Goal: Task Accomplishment & Management: Use online tool/utility

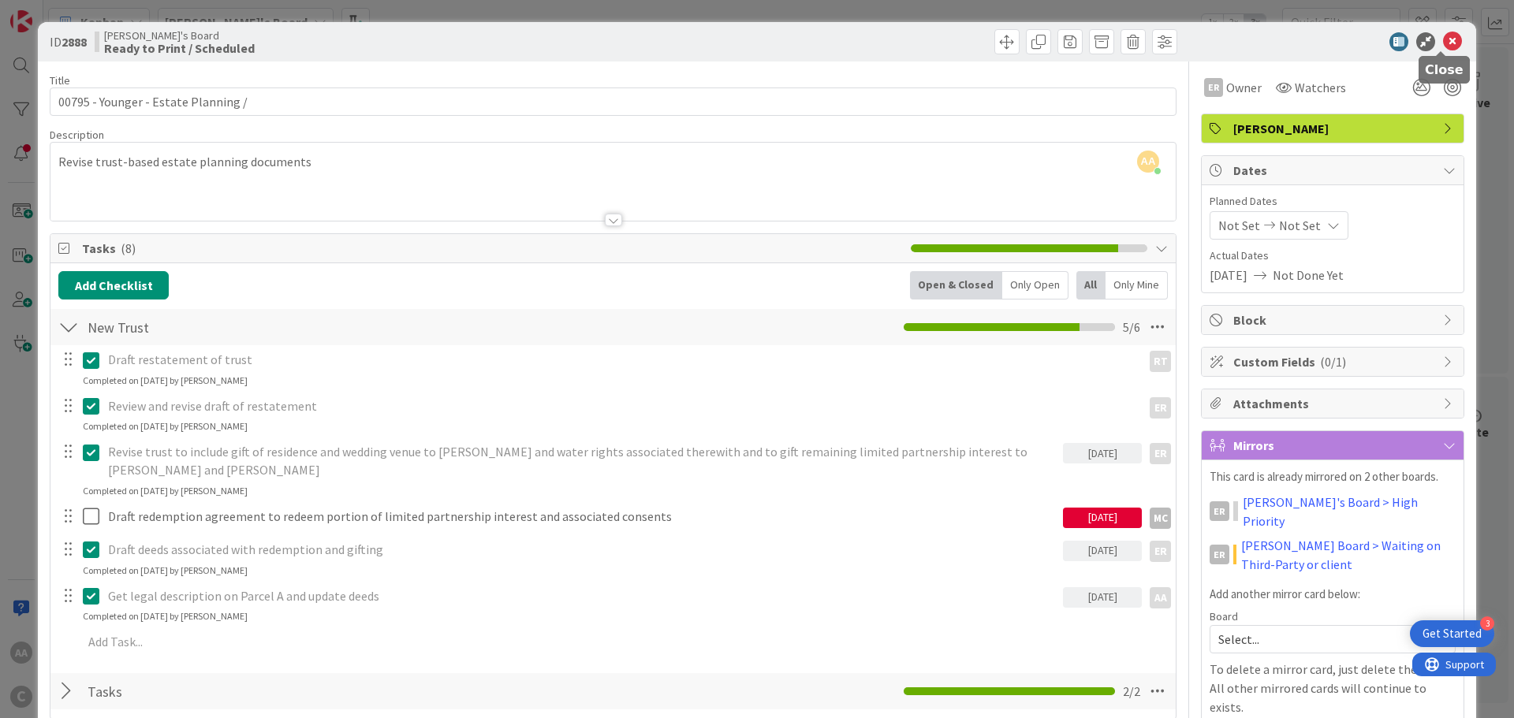
click at [1443, 36] on icon at bounding box center [1452, 41] width 19 height 19
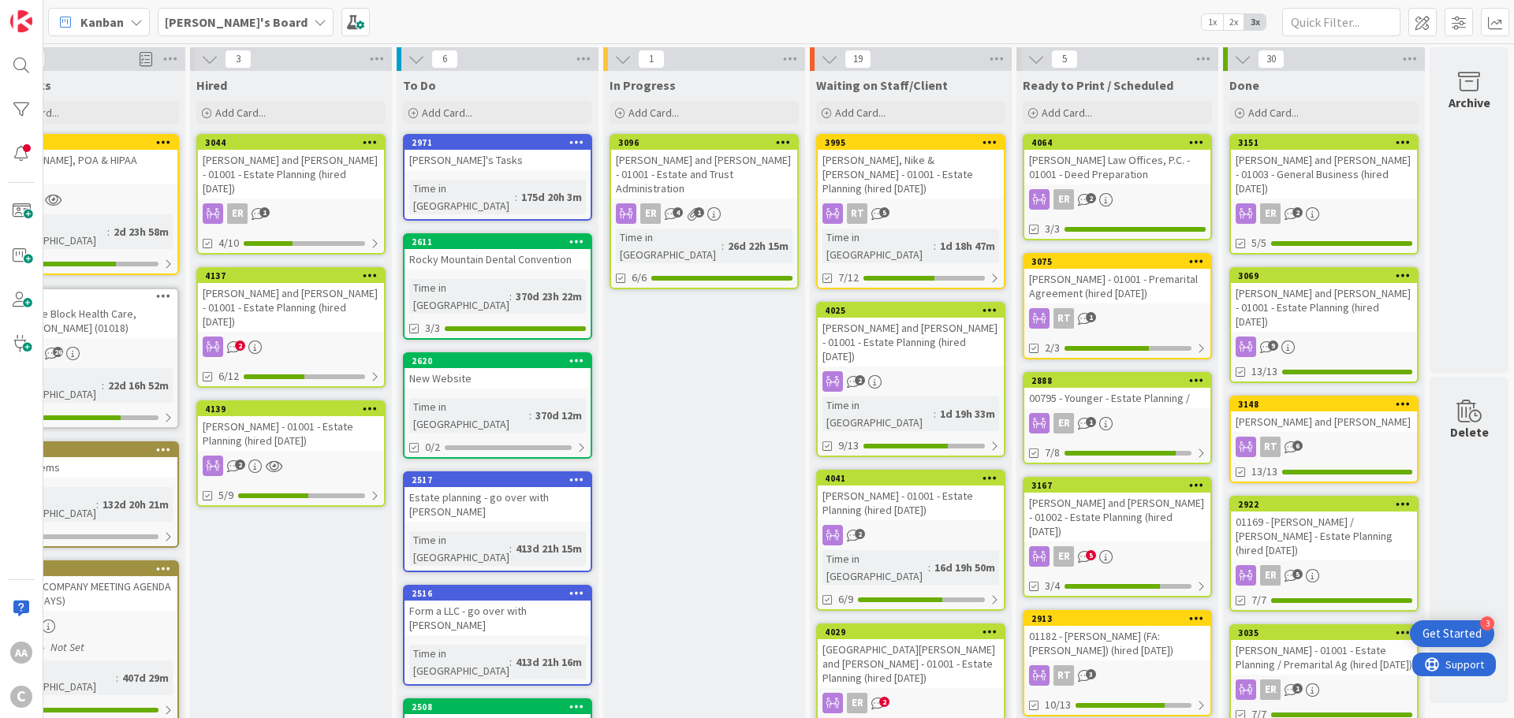
click at [222, 30] on span "[PERSON_NAME]'s Board" at bounding box center [236, 22] width 143 height 19
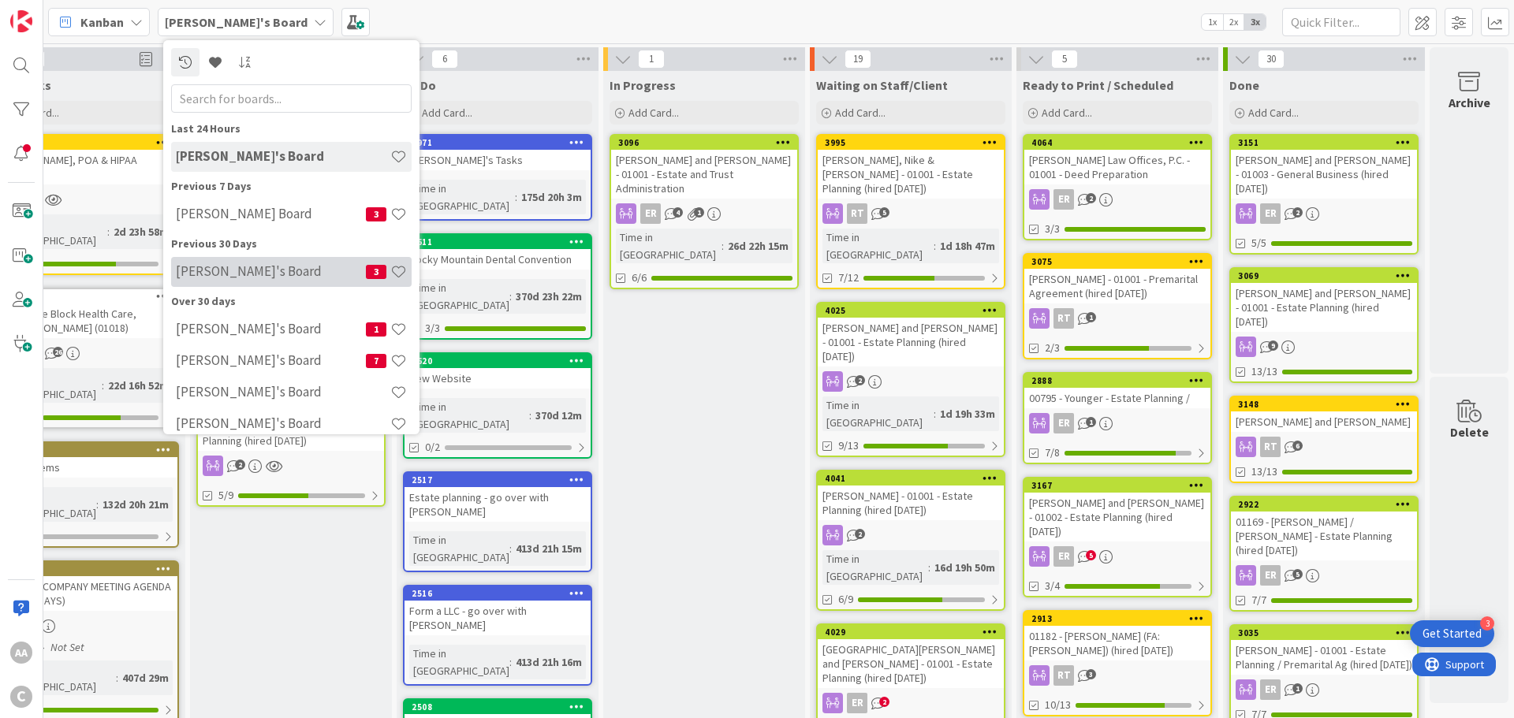
click at [237, 265] on h4 "[PERSON_NAME]'s Board" at bounding box center [271, 271] width 190 height 16
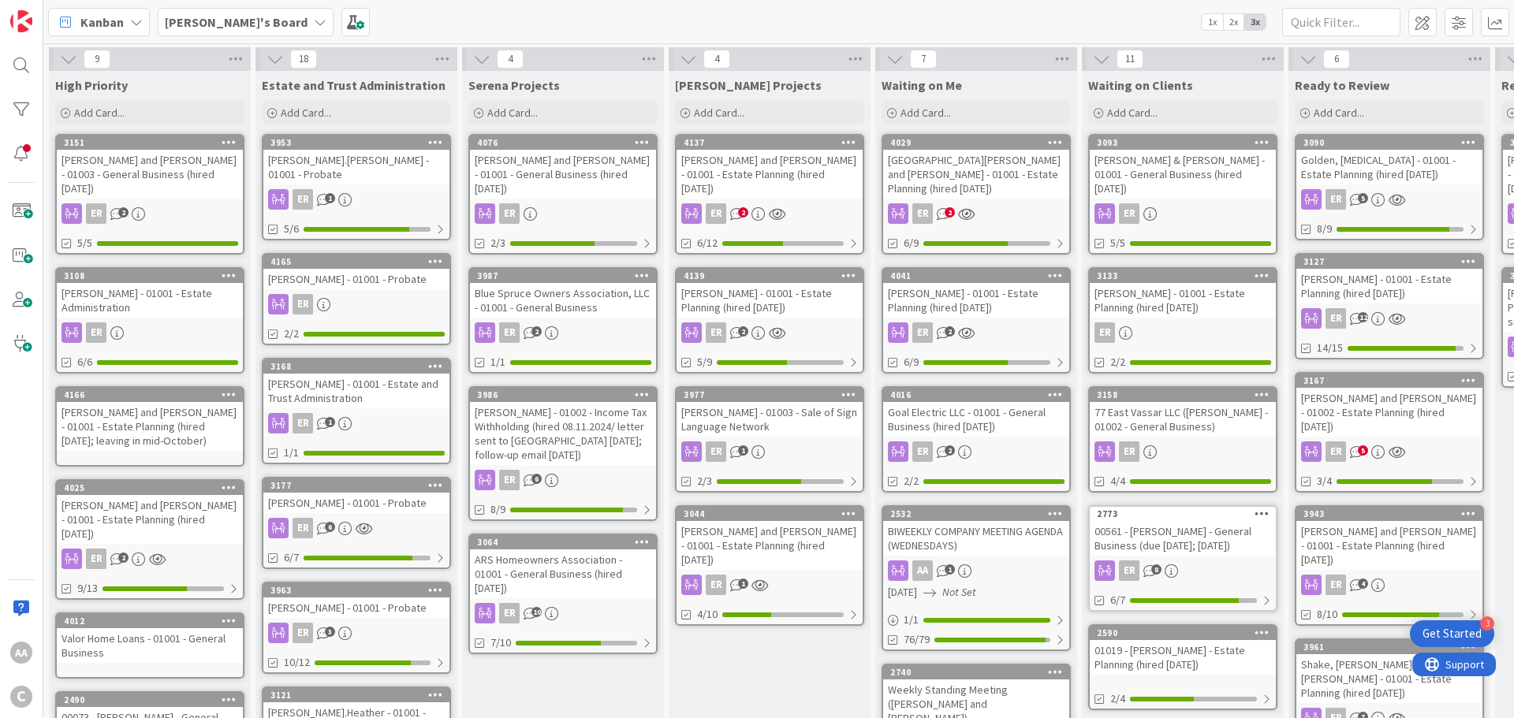
click at [188, 404] on div "[PERSON_NAME] and [PERSON_NAME] - 01001 - Estate Planning (hired [DATE]; leavin…" at bounding box center [150, 426] width 186 height 49
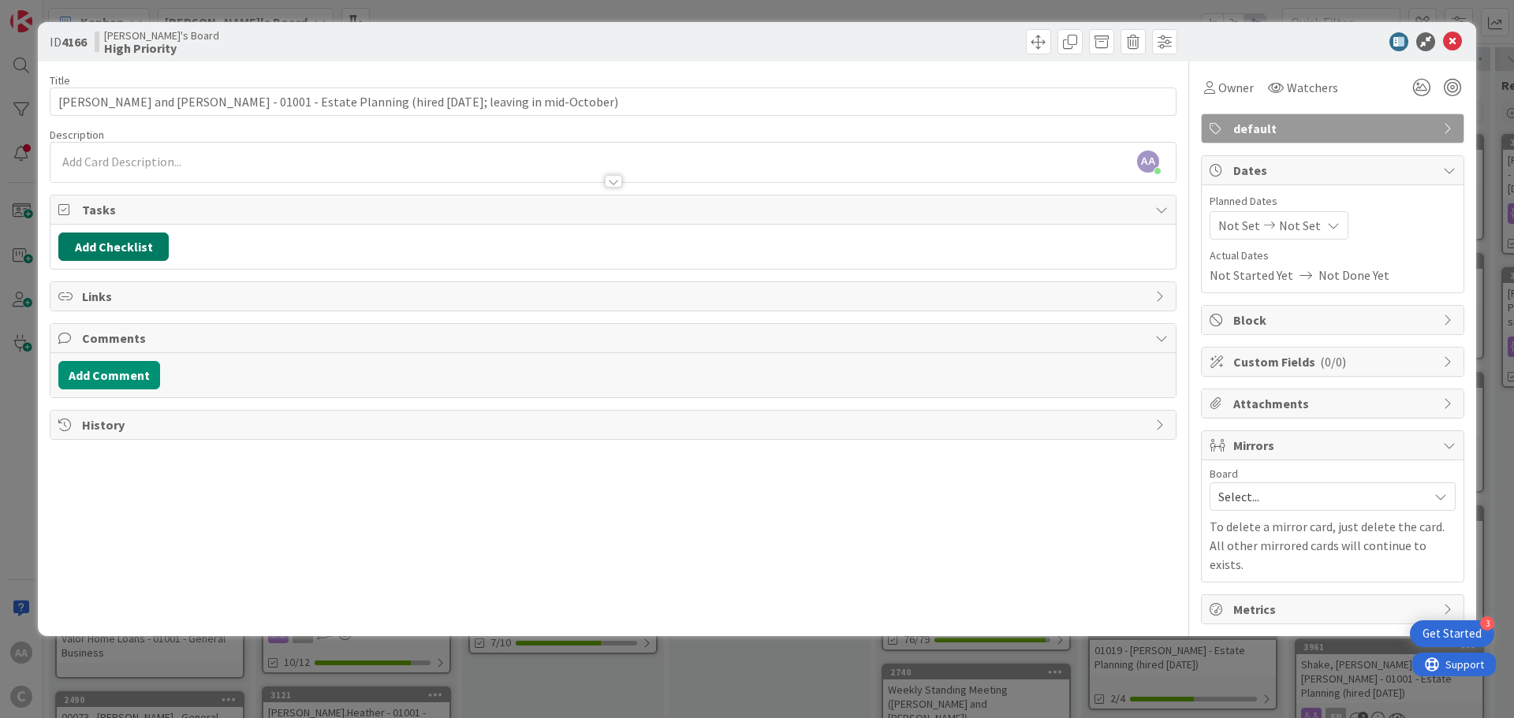
click at [123, 240] on button "Add Checklist" at bounding box center [113, 247] width 110 height 28
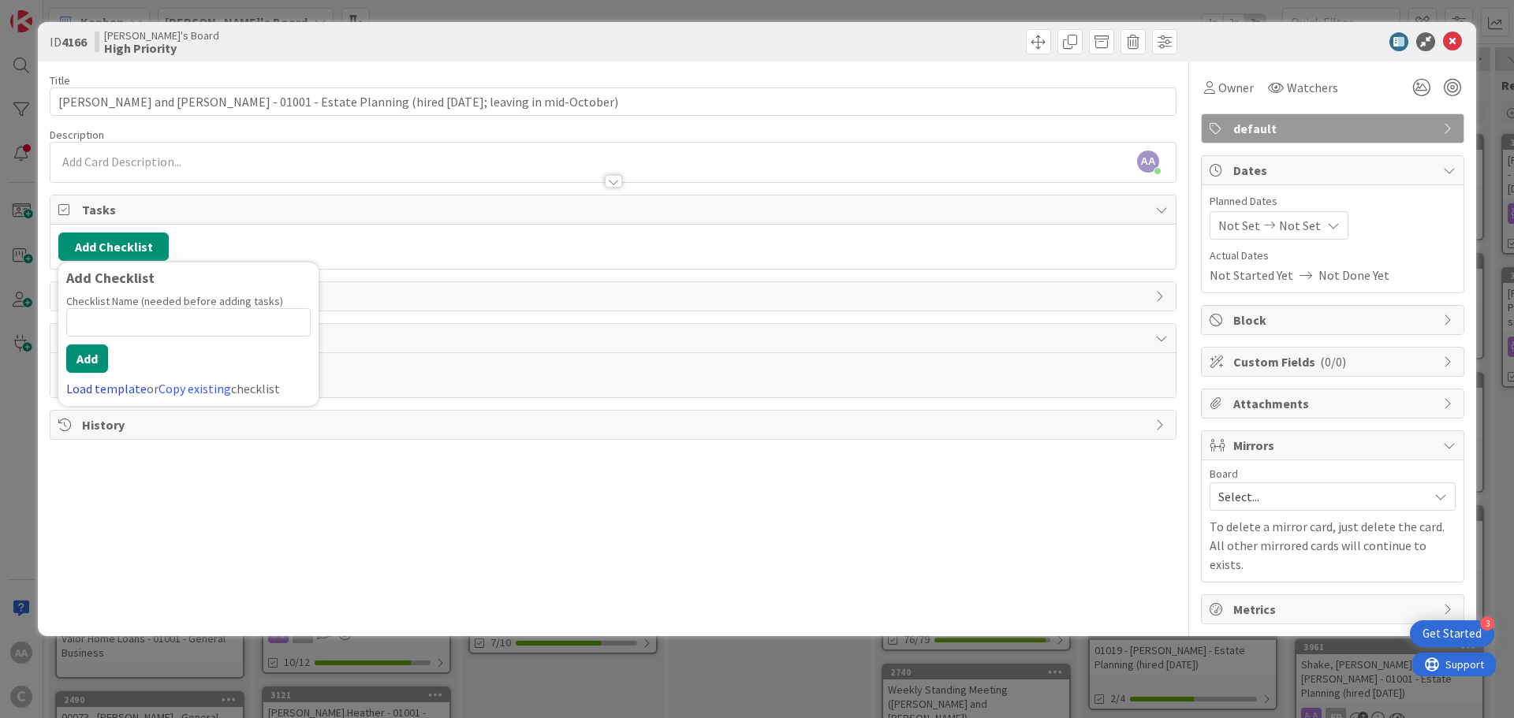
click at [106, 388] on link "Load template" at bounding box center [106, 389] width 80 height 16
click at [274, 282] on button "Back" at bounding box center [283, 278] width 39 height 17
click at [448, 247] on div "Add Checklist Add Checklist Checklist Name (needed before adding tasks) 0 / 64 …" at bounding box center [612, 247] width 1109 height 28
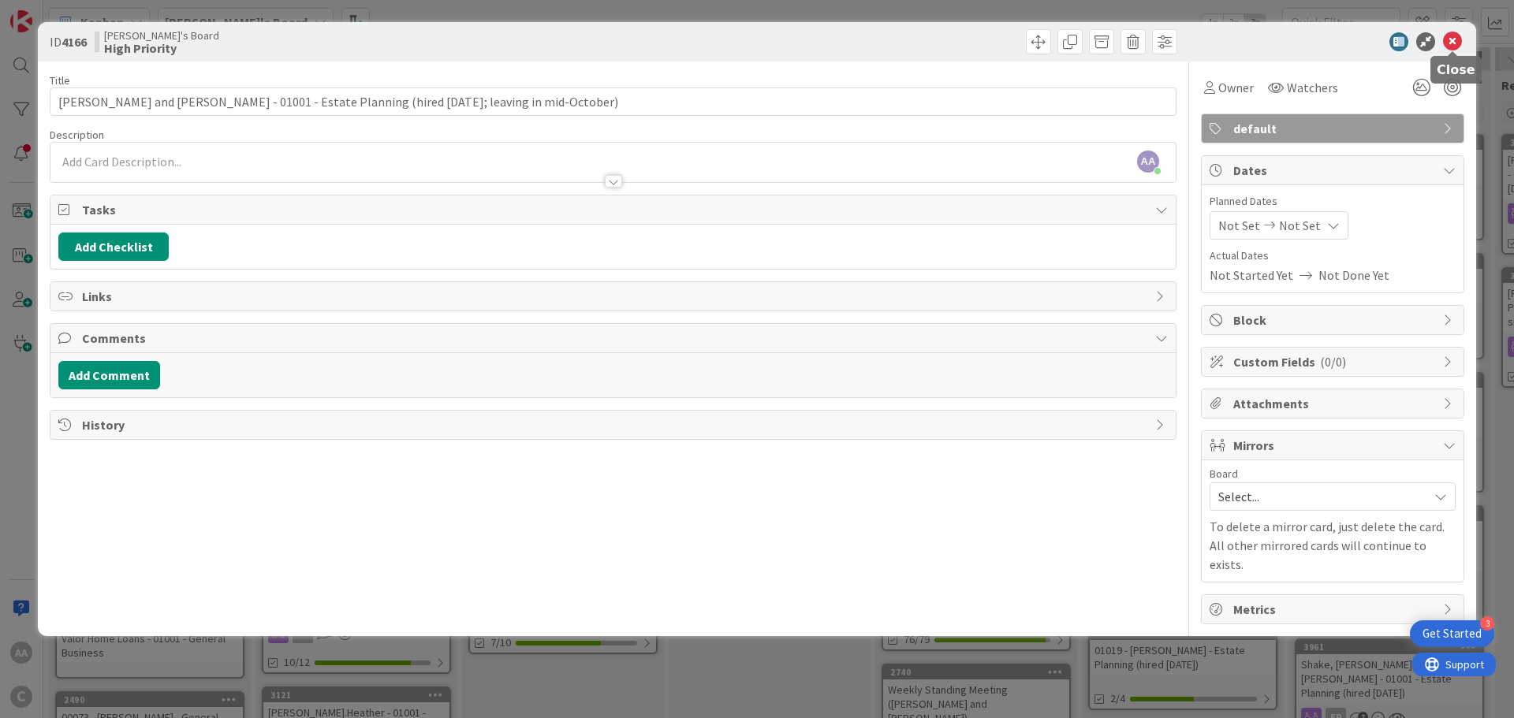
click at [1455, 48] on icon at bounding box center [1452, 41] width 19 height 19
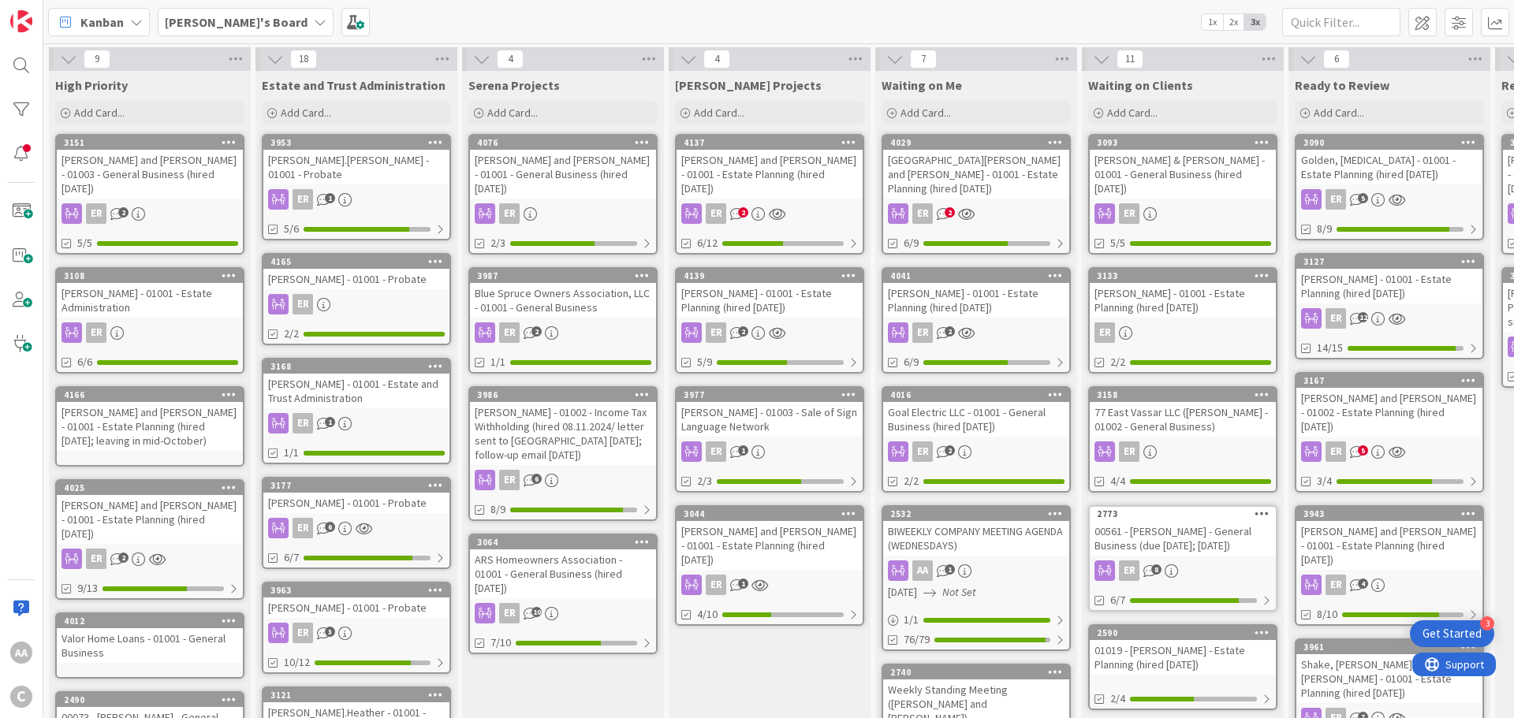
click at [145, 430] on div "[PERSON_NAME] and [PERSON_NAME] - 01001 - Estate Planning (hired [DATE]; leavin…" at bounding box center [150, 426] width 186 height 49
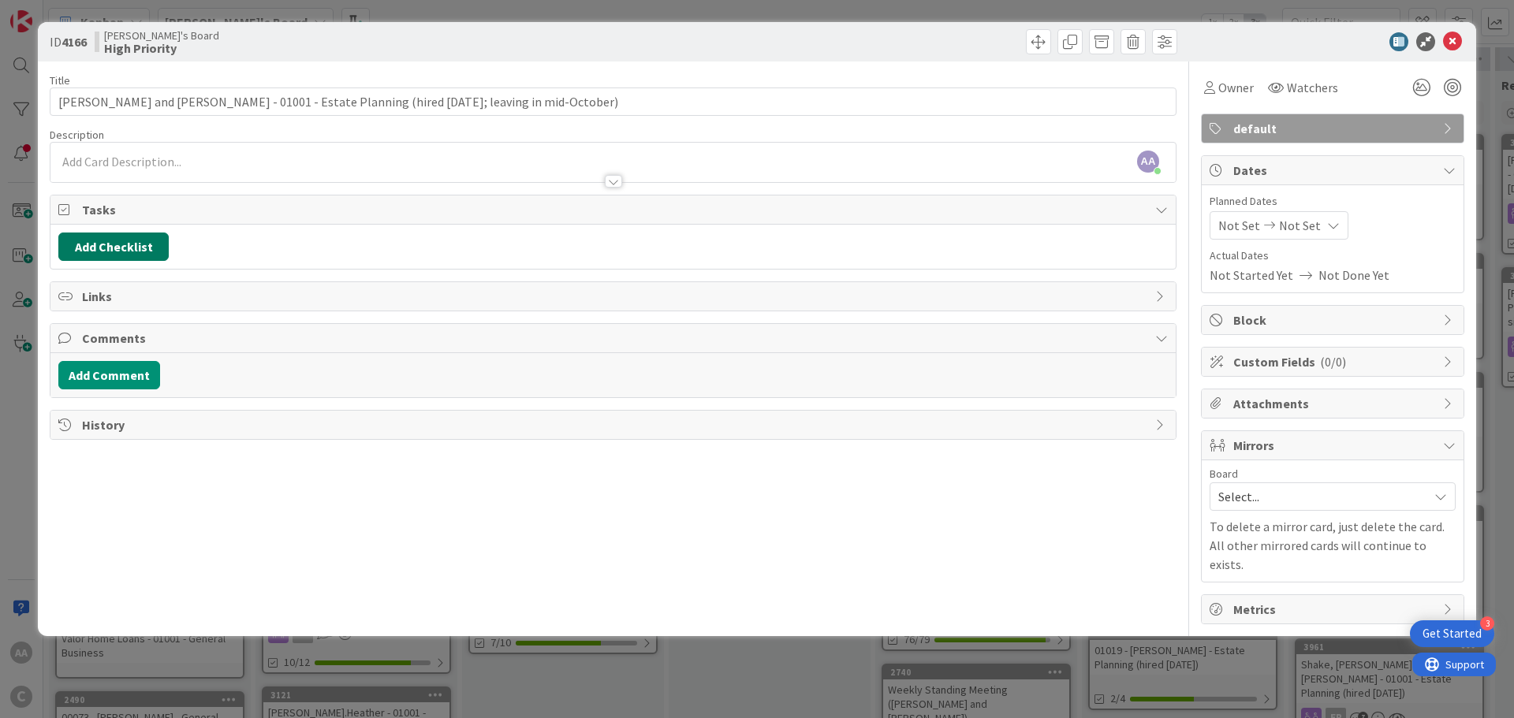
click at [120, 252] on button "Add Checklist" at bounding box center [113, 247] width 110 height 28
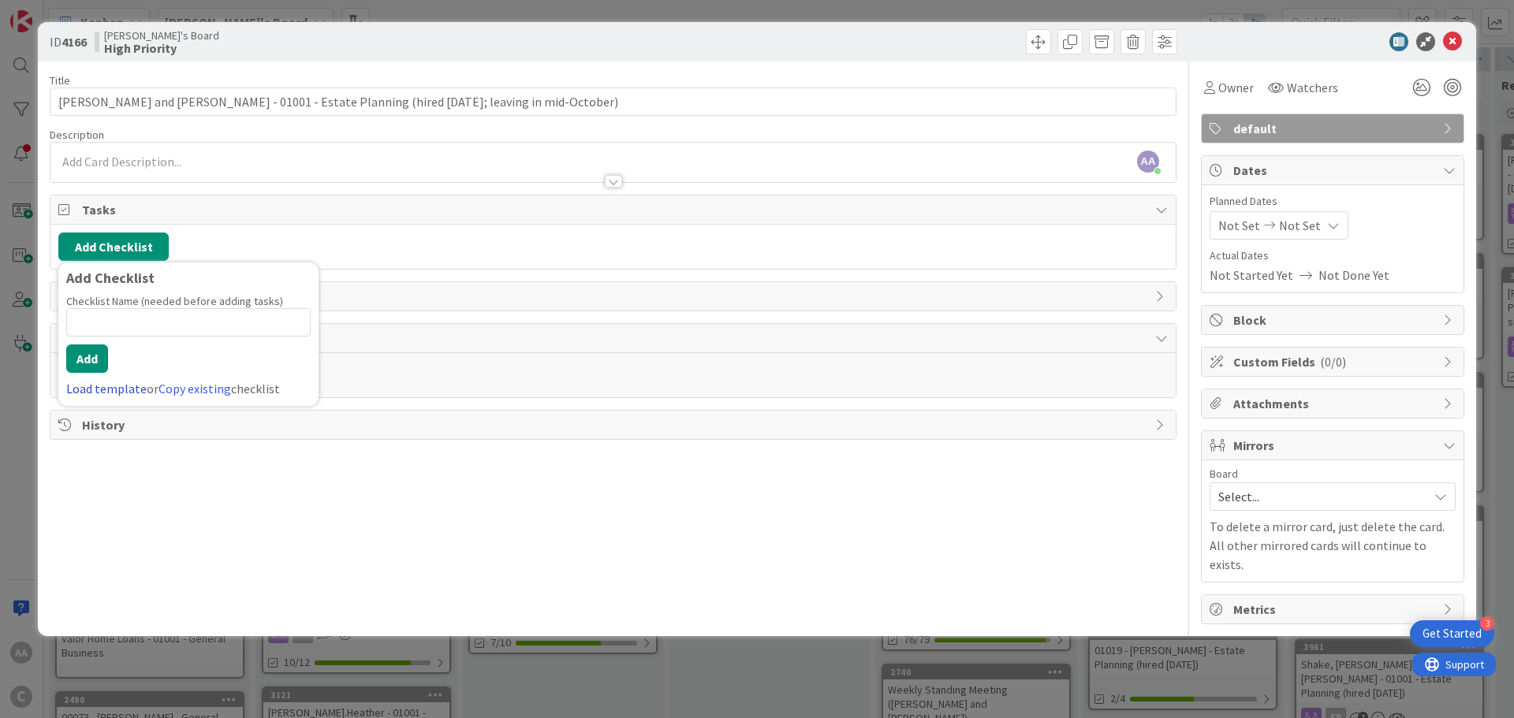
click at [114, 389] on link "Load template" at bounding box center [106, 389] width 80 height 16
click at [289, 274] on button "Back" at bounding box center [283, 278] width 39 height 17
click at [1454, 36] on icon at bounding box center [1452, 41] width 19 height 19
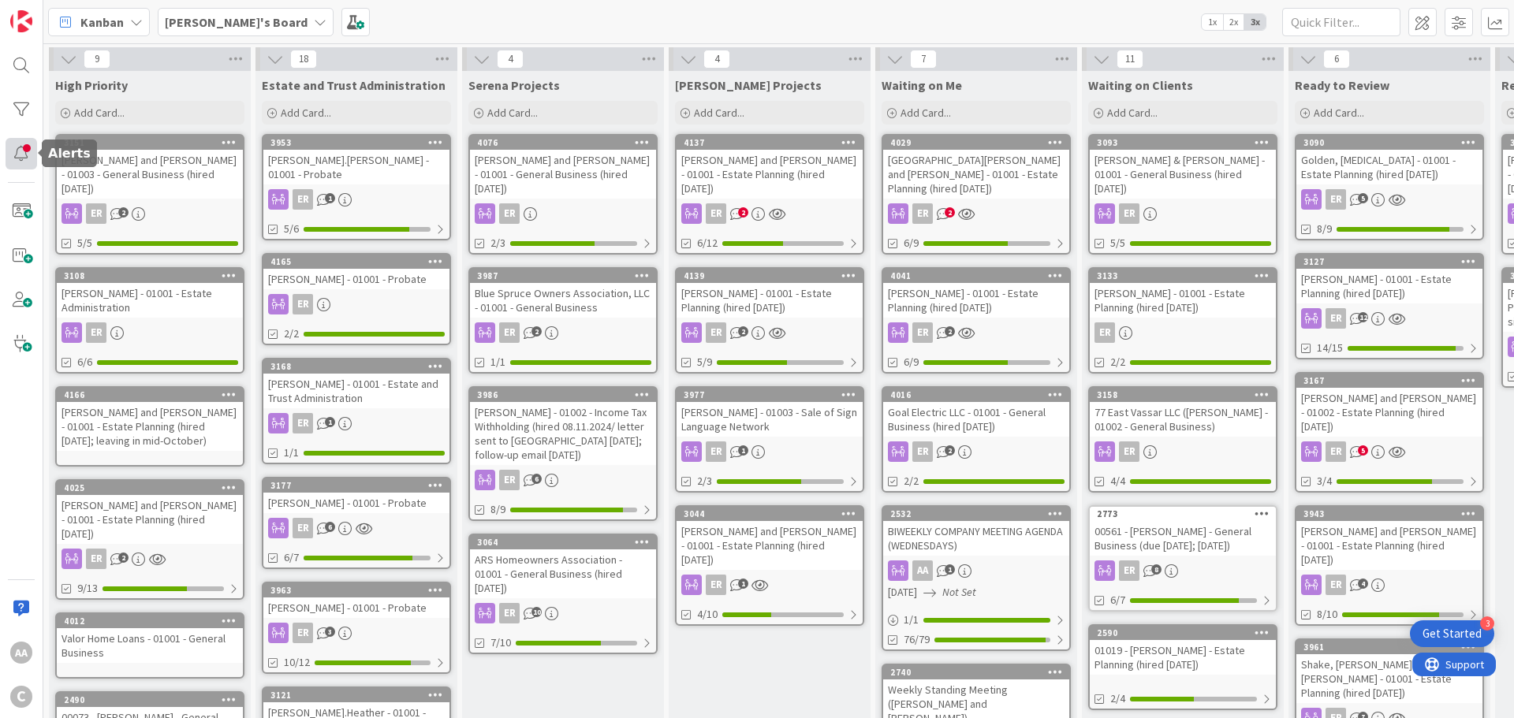
click at [30, 152] on div at bounding box center [22, 154] width 32 height 32
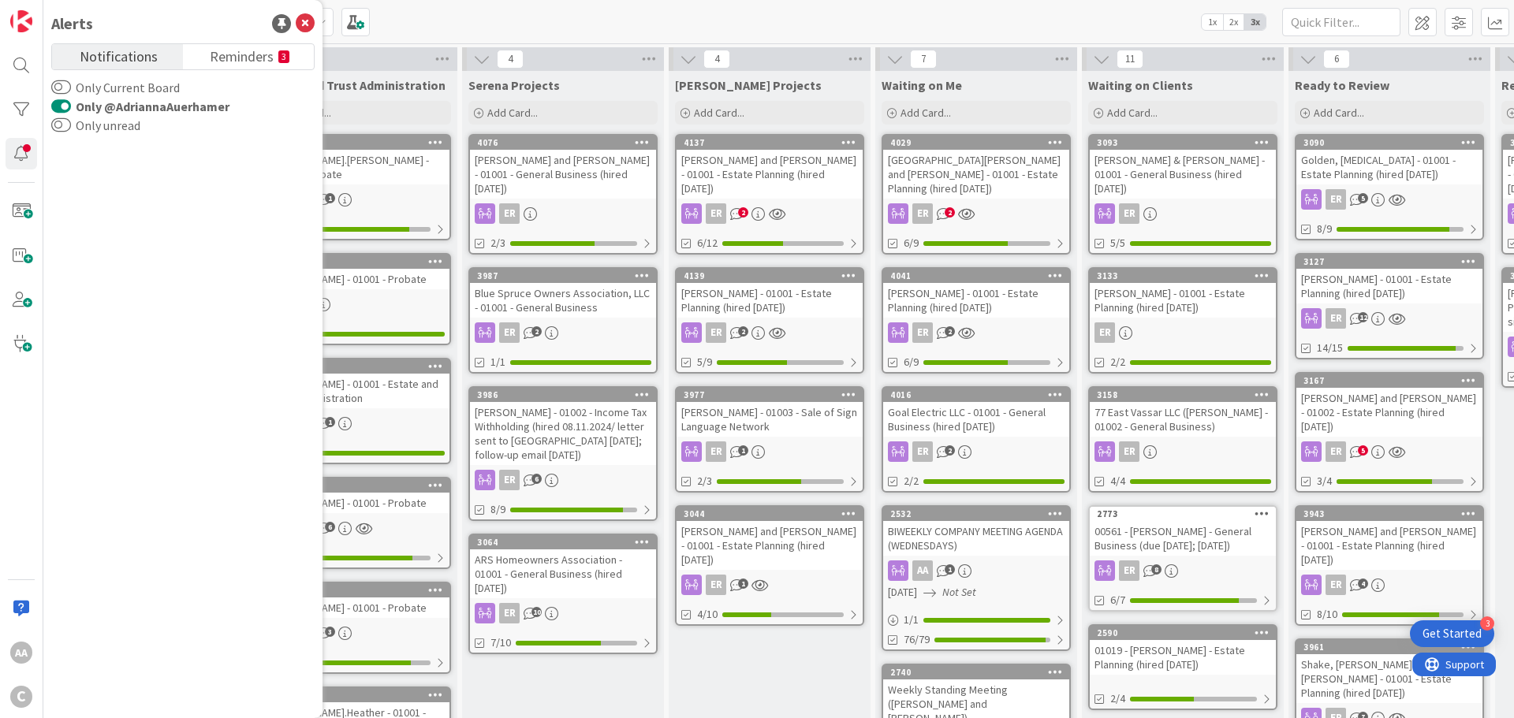
click at [409, 17] on div "Kanban [PERSON_NAME]'s Board 1x 2x 3x" at bounding box center [778, 21] width 1471 height 43
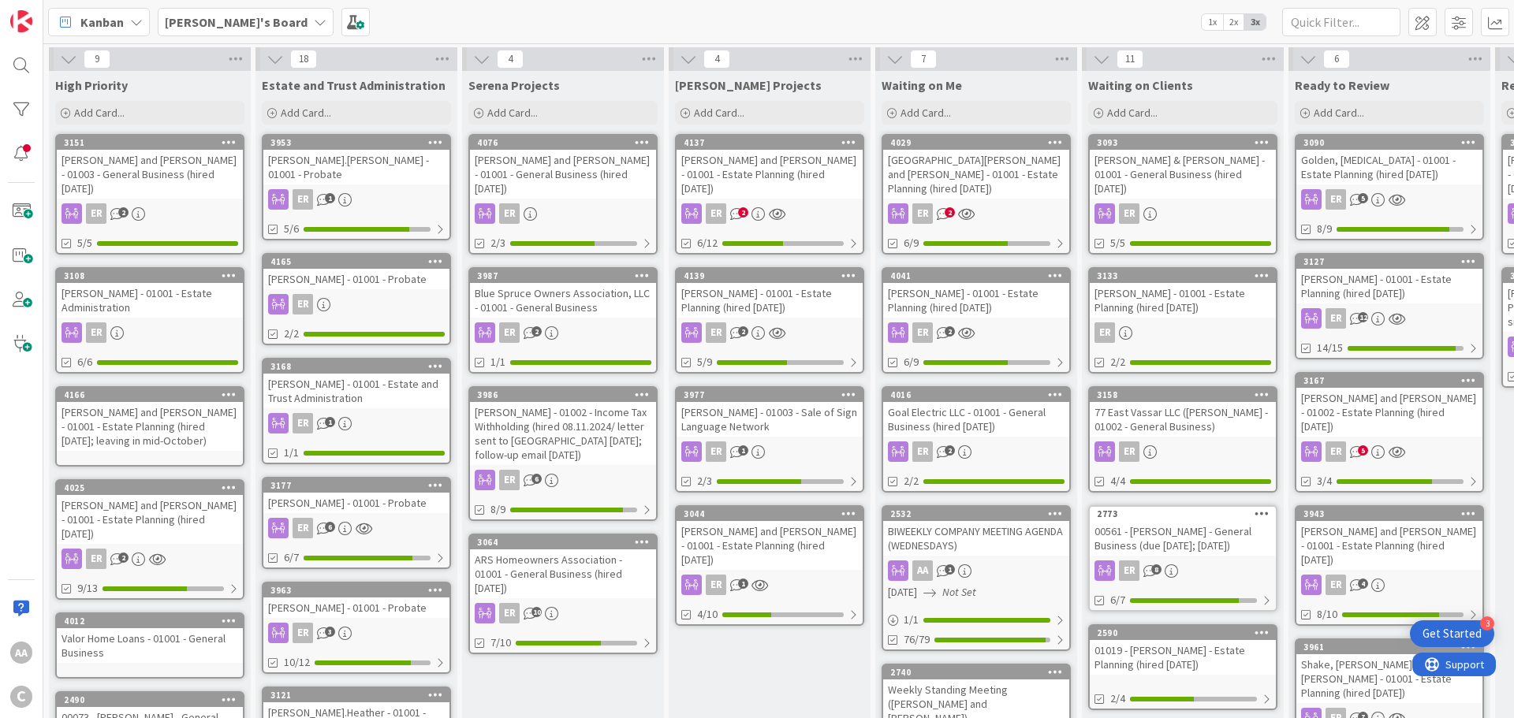
click at [189, 27] on b "[PERSON_NAME]'s Board" at bounding box center [236, 22] width 143 height 16
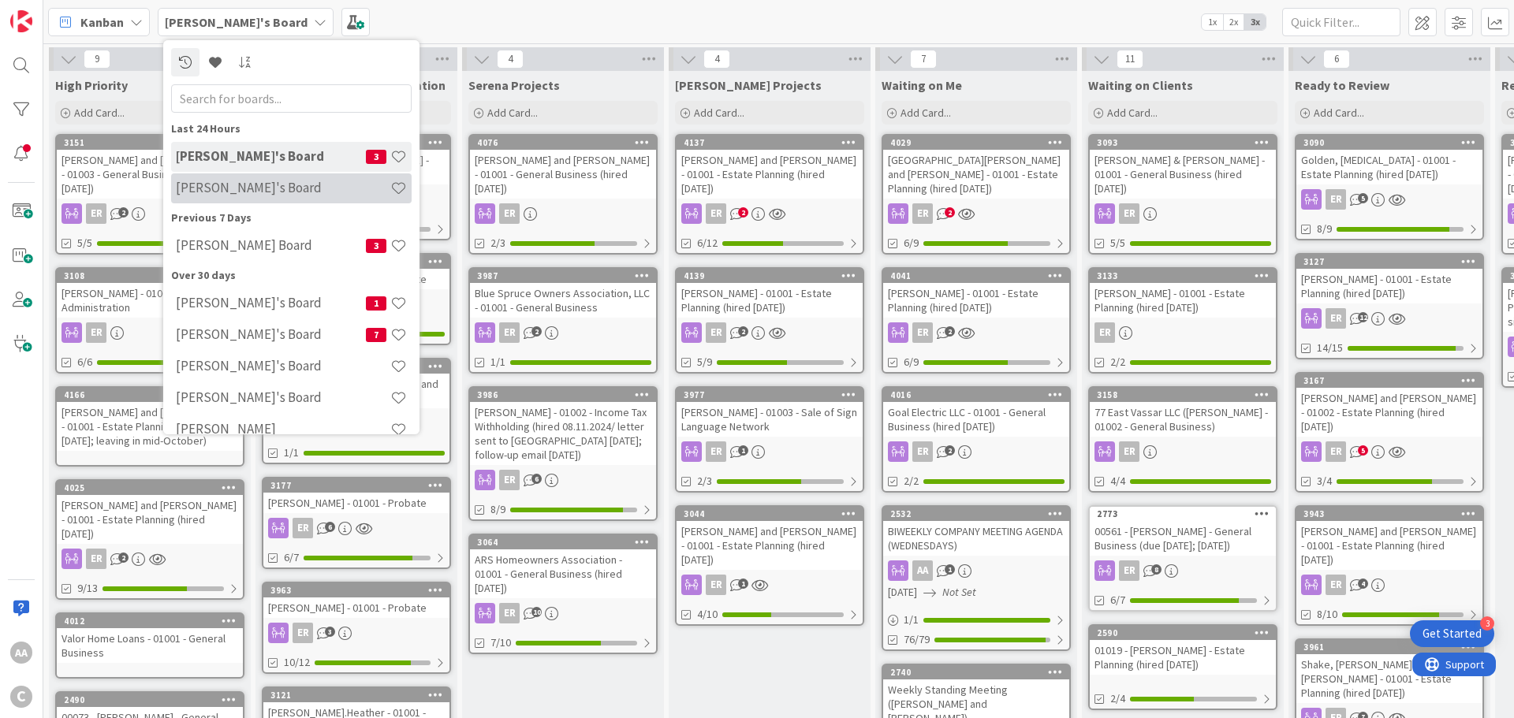
click at [214, 186] on h4 "[PERSON_NAME]'s Board" at bounding box center [283, 188] width 214 height 16
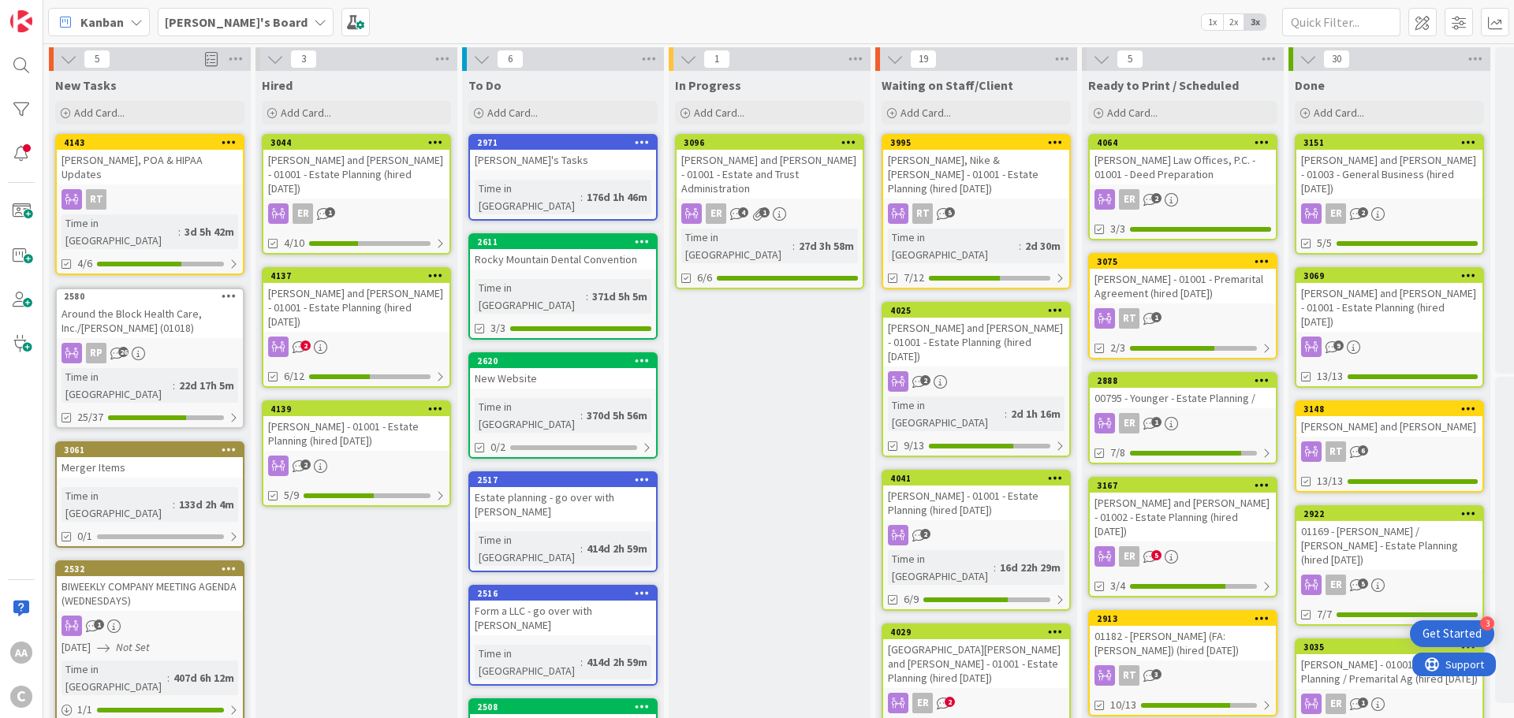
click at [175, 163] on div "[PERSON_NAME], POA & HIPAA Updates" at bounding box center [150, 167] width 186 height 35
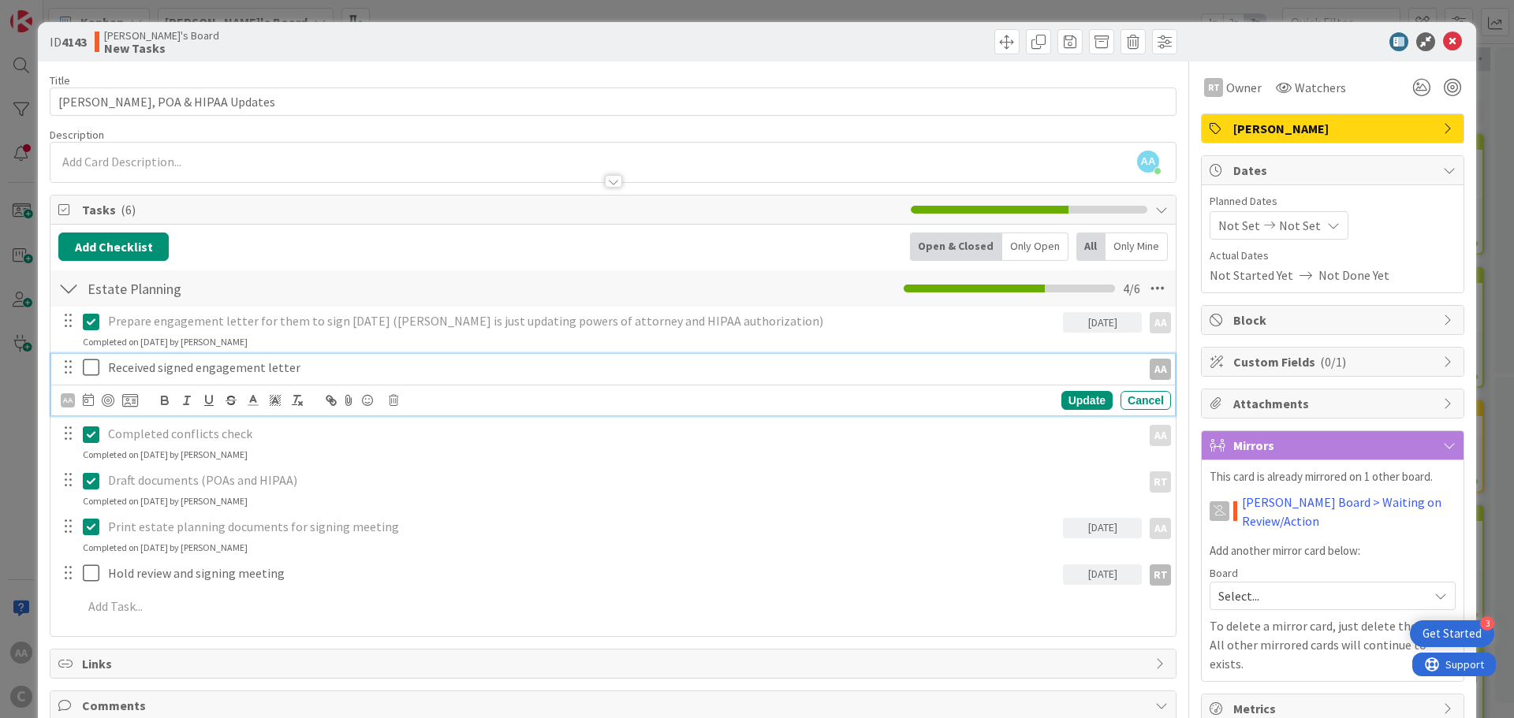
click at [94, 370] on icon at bounding box center [91, 367] width 17 height 19
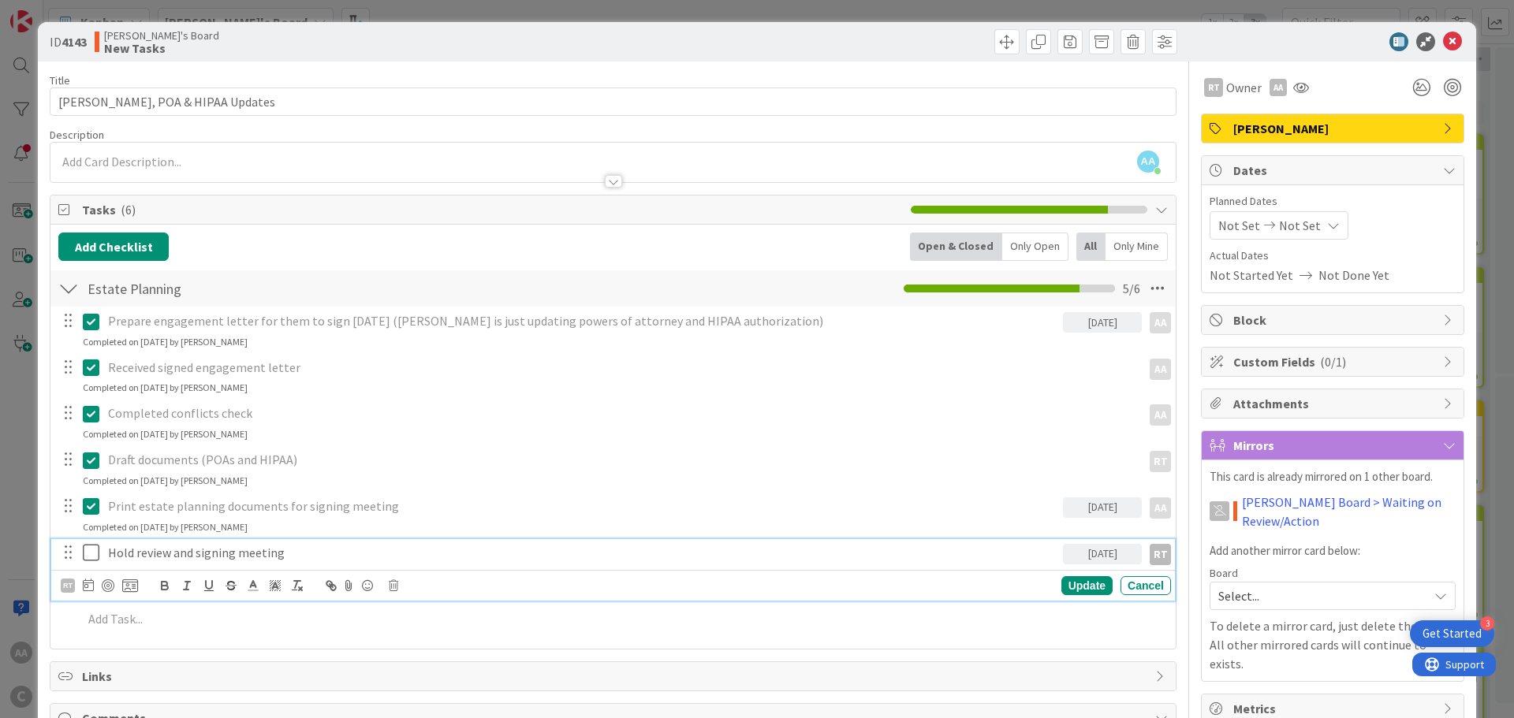
click at [92, 545] on icon at bounding box center [91, 552] width 17 height 19
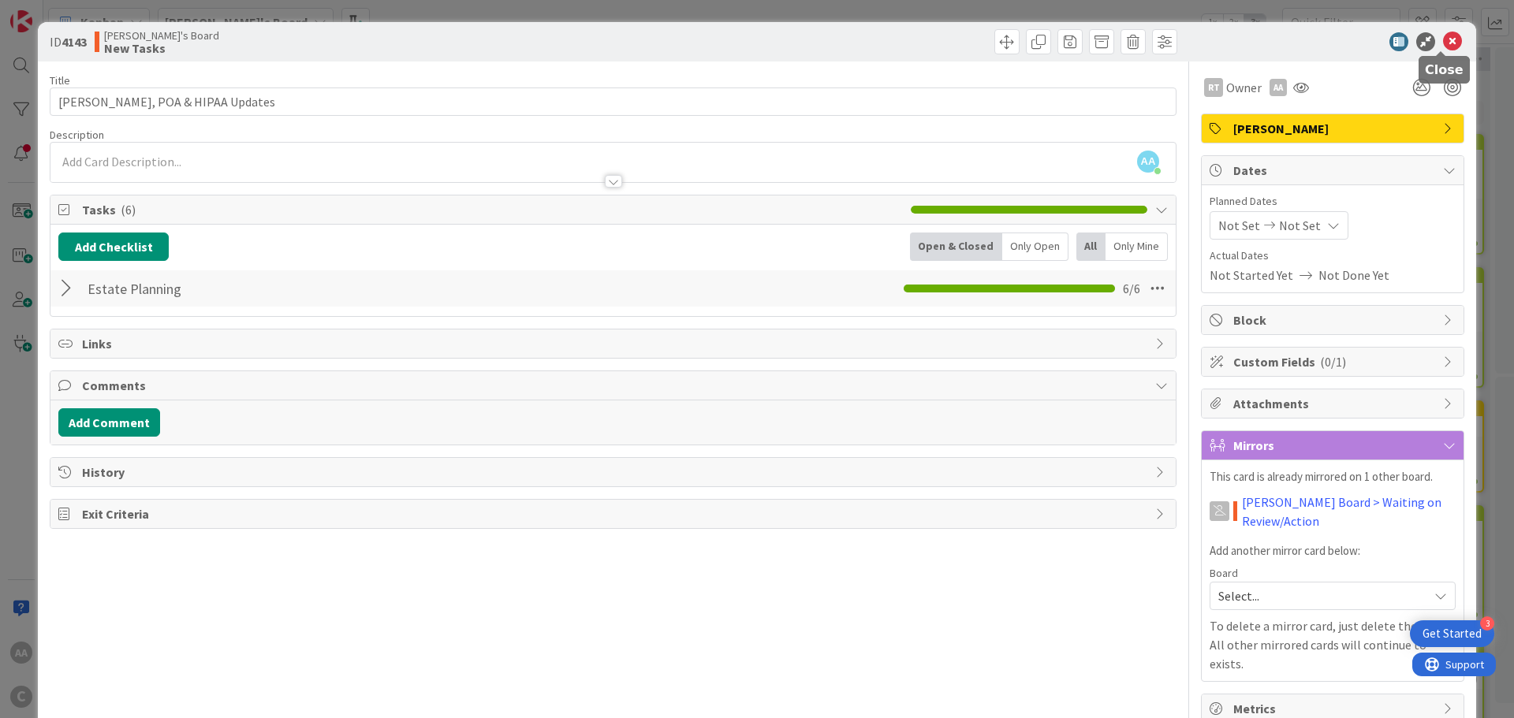
click at [1443, 40] on icon at bounding box center [1452, 41] width 19 height 19
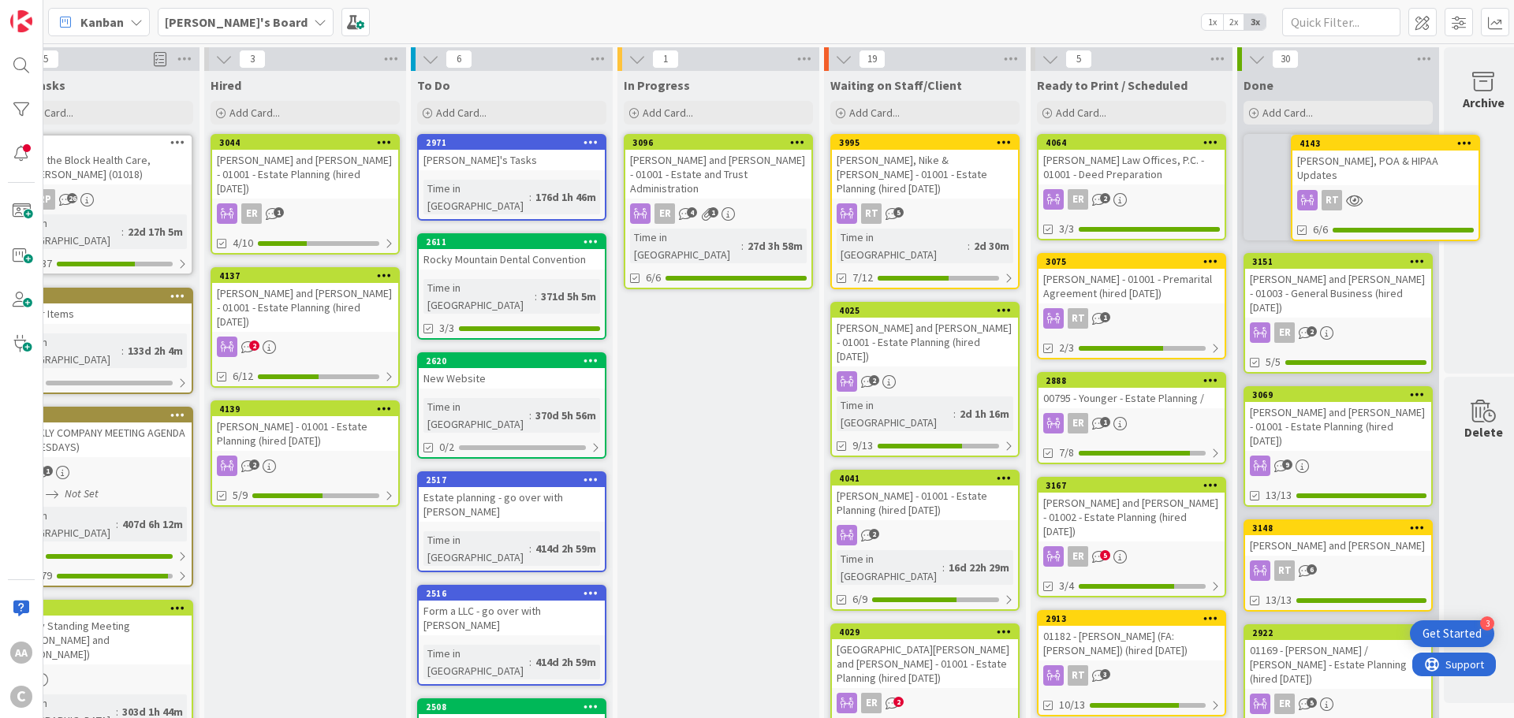
scroll to position [0, 77]
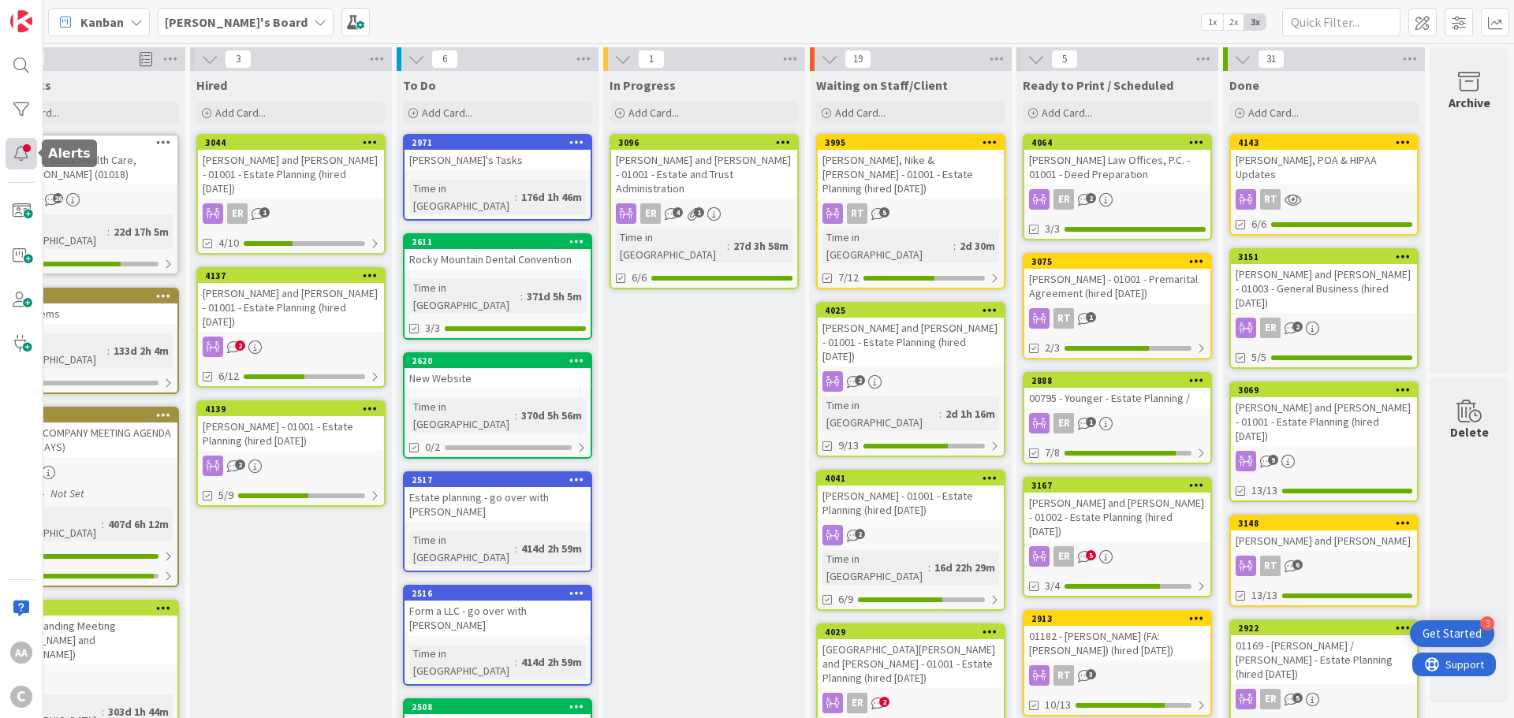
click at [22, 159] on div at bounding box center [22, 154] width 32 height 32
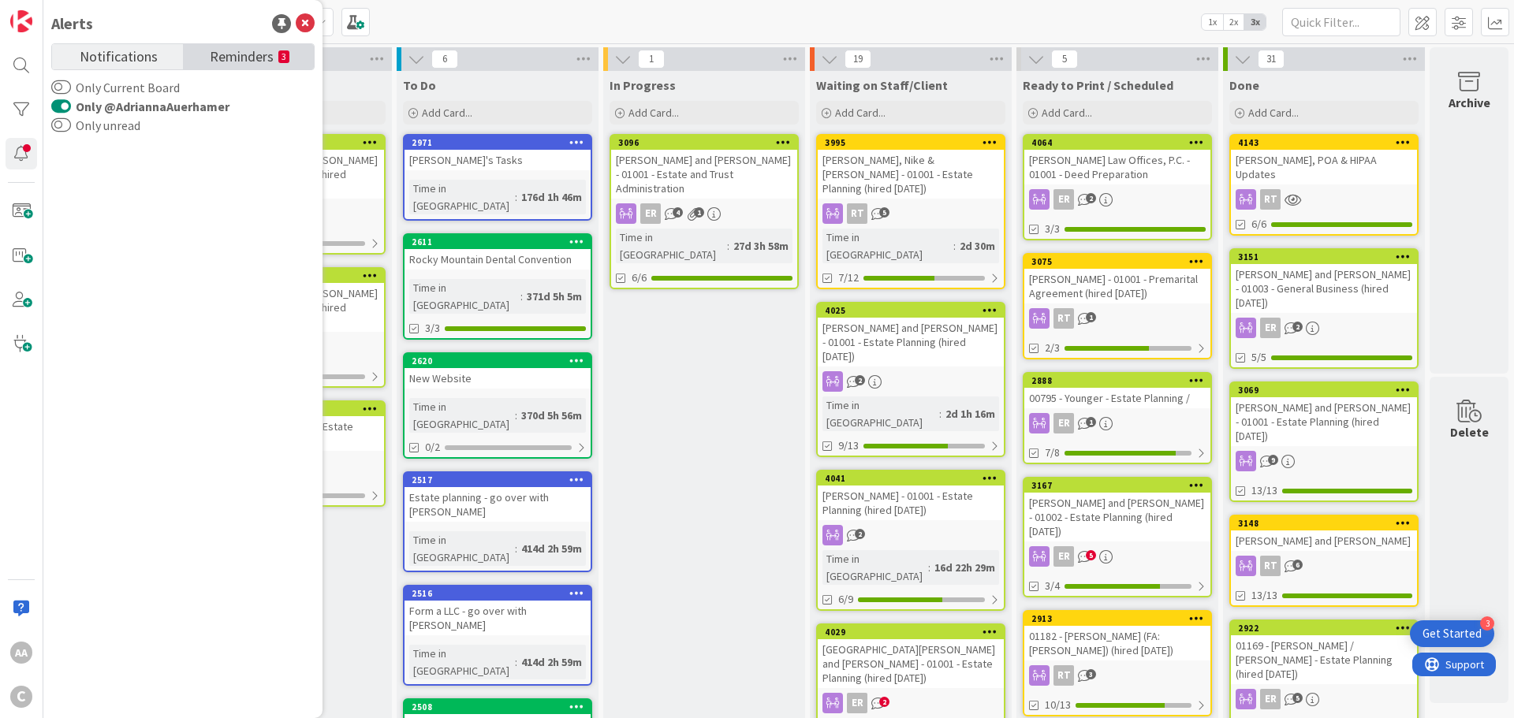
click at [222, 59] on span "Reminders" at bounding box center [242, 55] width 64 height 22
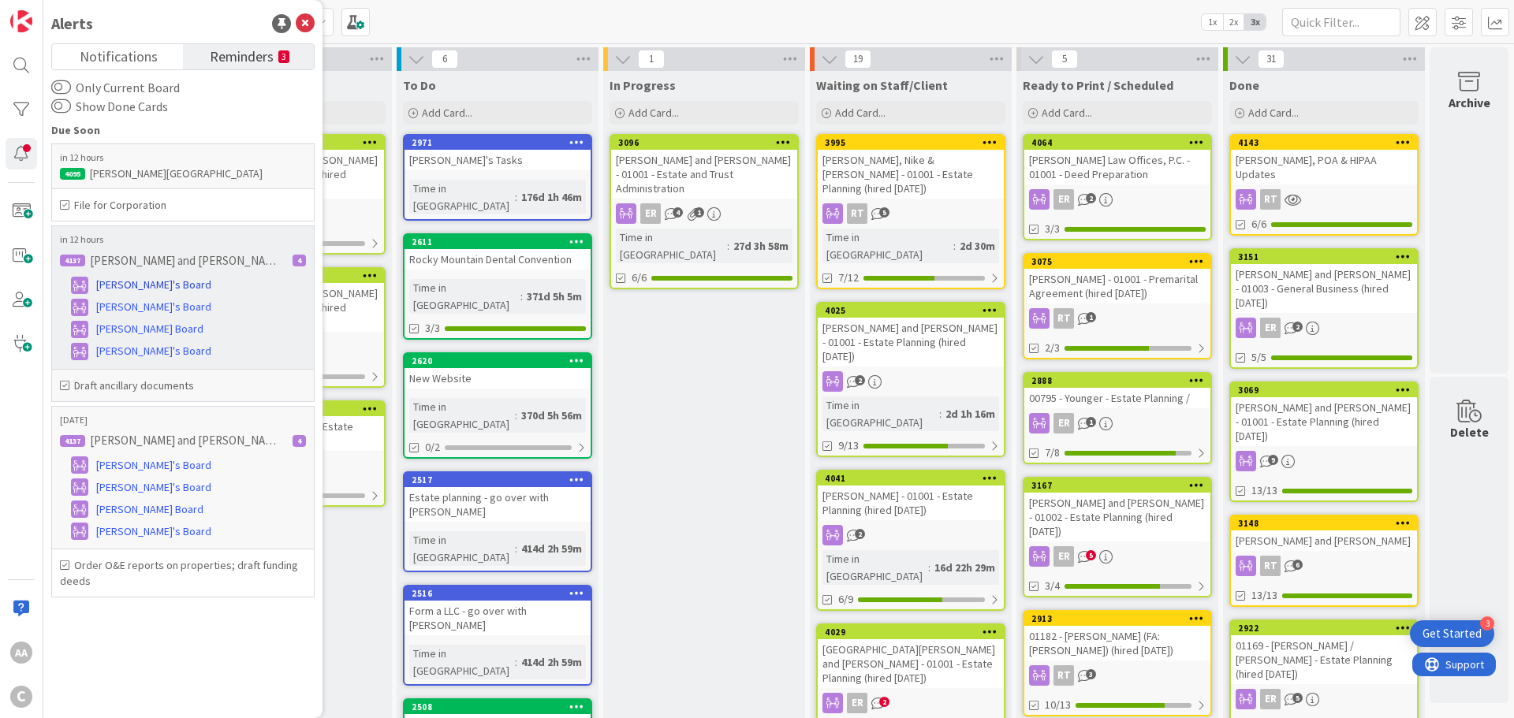
click at [114, 284] on span "[PERSON_NAME]'s Board" at bounding box center [153, 285] width 115 height 17
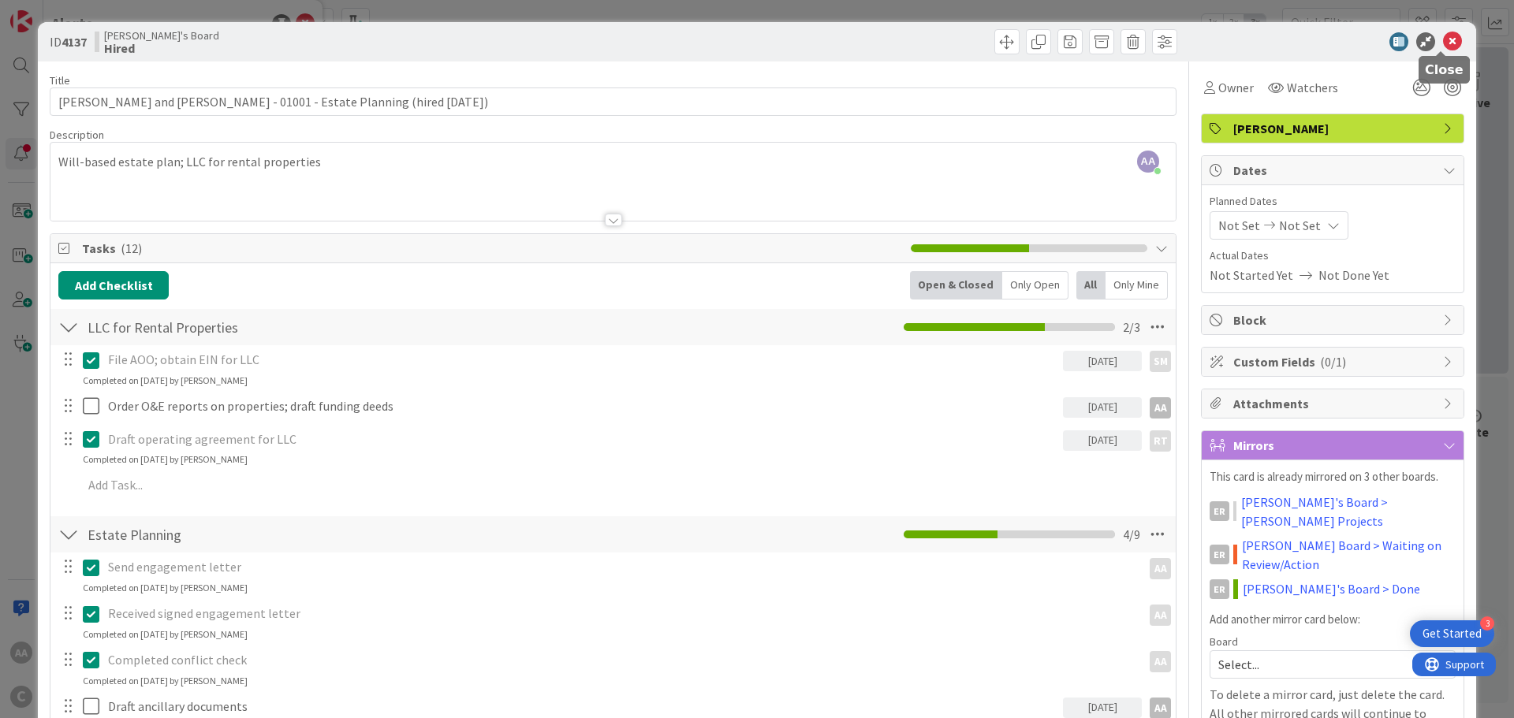
drag, startPoint x: 1439, startPoint y: 47, endPoint x: 1424, endPoint y: 49, distance: 15.1
click at [1443, 47] on icon at bounding box center [1452, 41] width 19 height 19
